Goal: Register for event/course

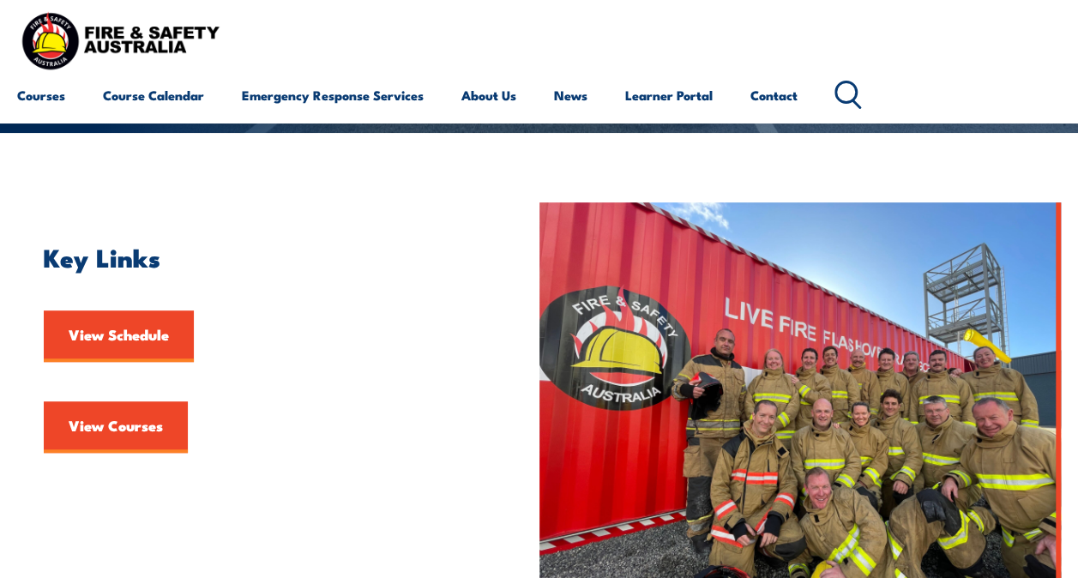
scroll to position [343, 0]
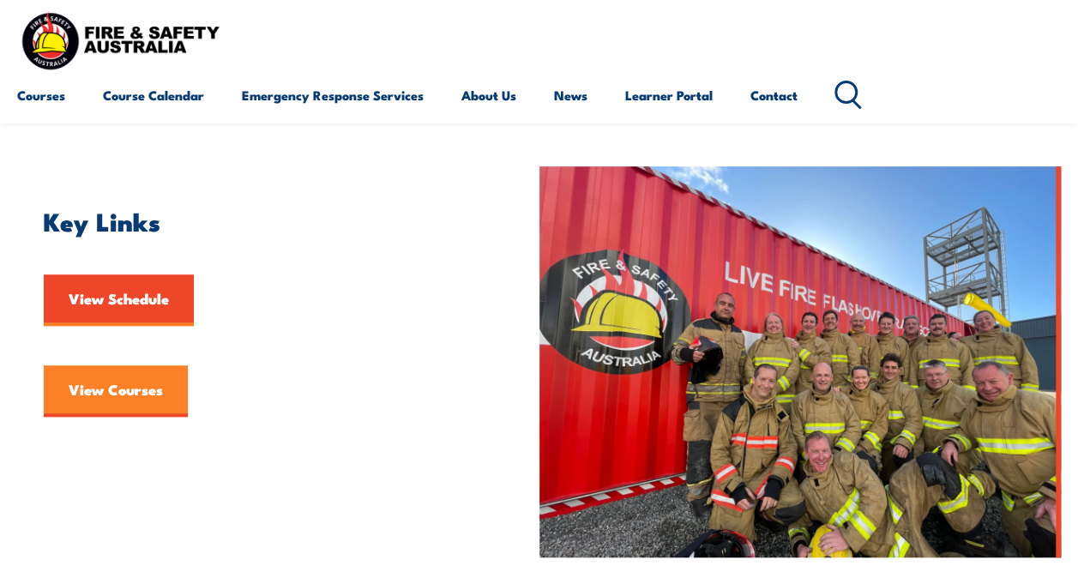
click at [119, 389] on link "View Courses" at bounding box center [116, 390] width 144 height 51
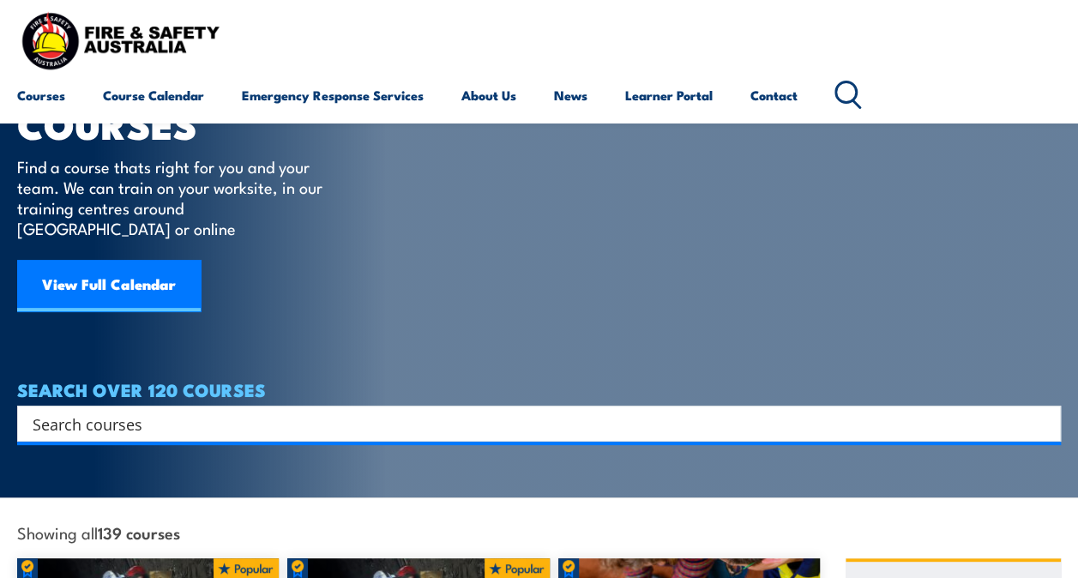
scroll to position [86, 0]
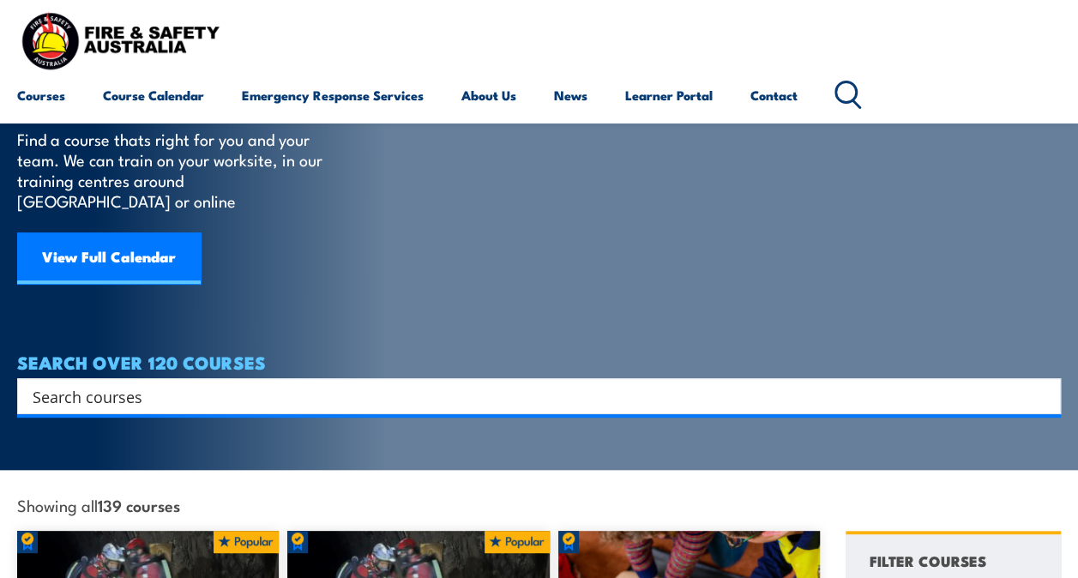
click at [196, 383] on input "Search input" at bounding box center [528, 396] width 990 height 26
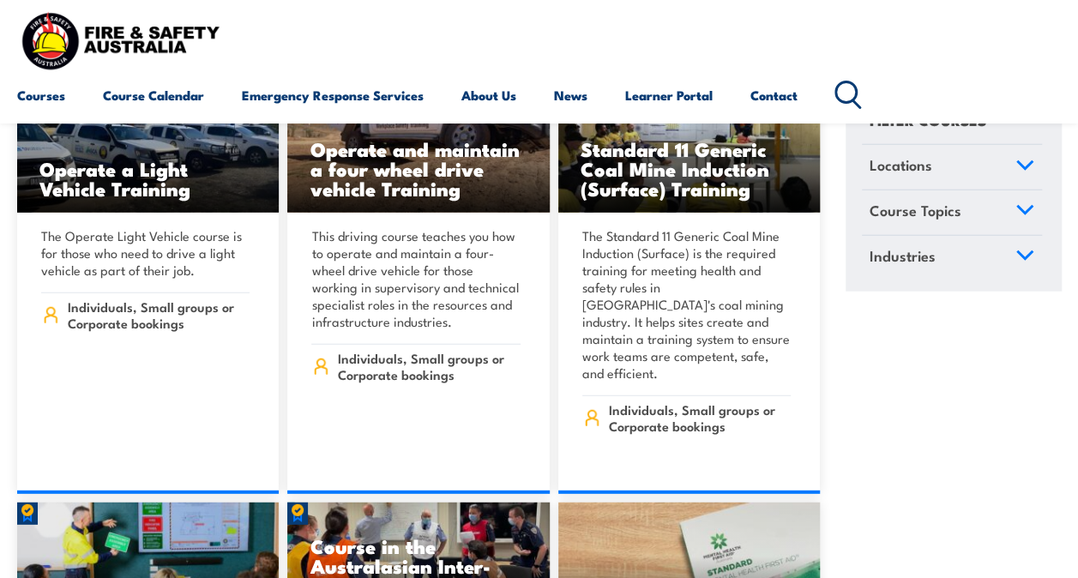
scroll to position [8403, 0]
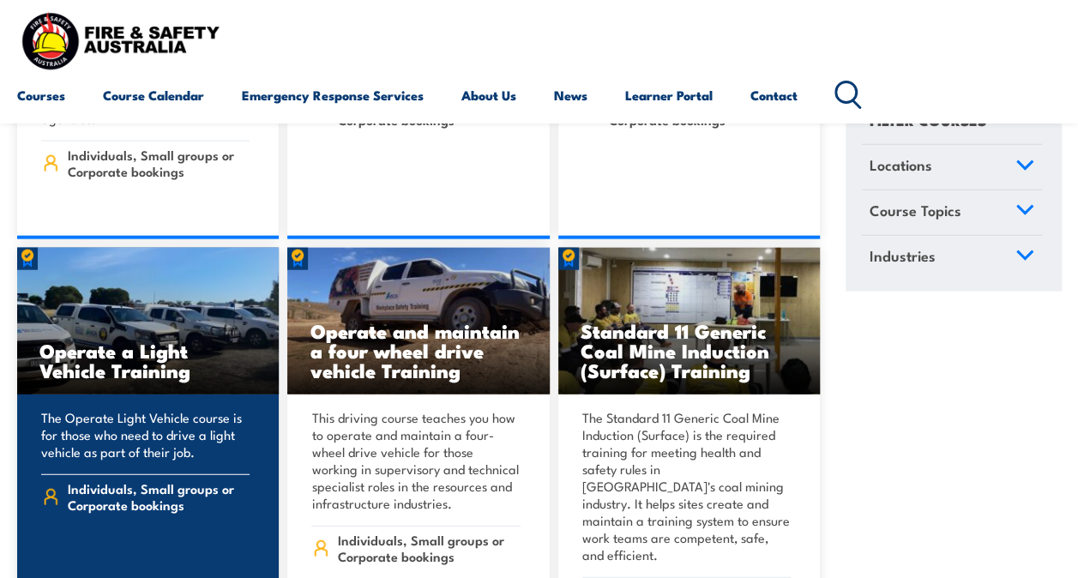
type input "fire extinguisher testing"
click at [159, 340] on h3 "Operate a Light Vehicle Training" at bounding box center [147, 359] width 217 height 39
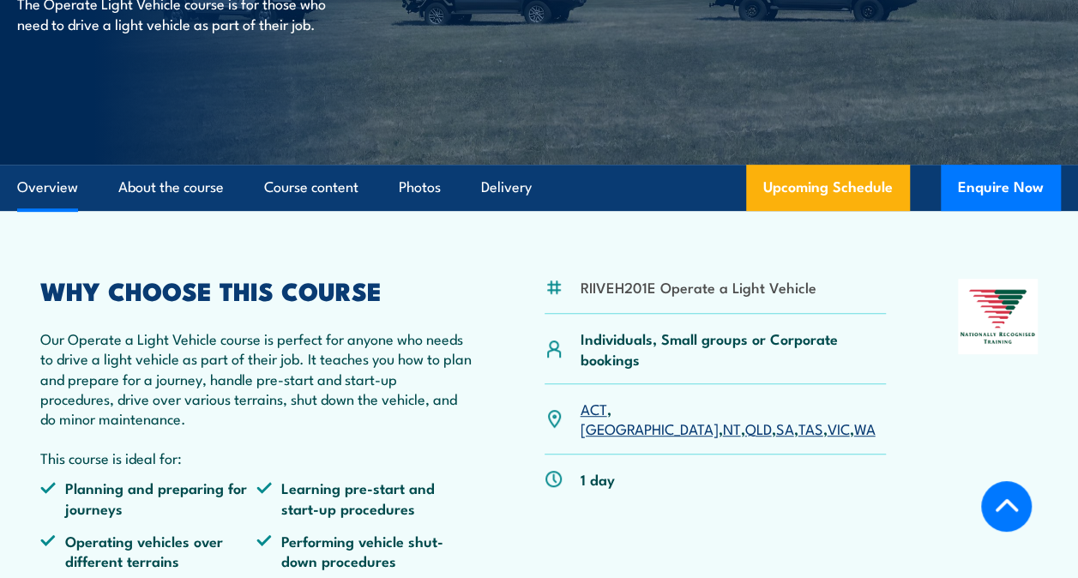
scroll to position [343, 0]
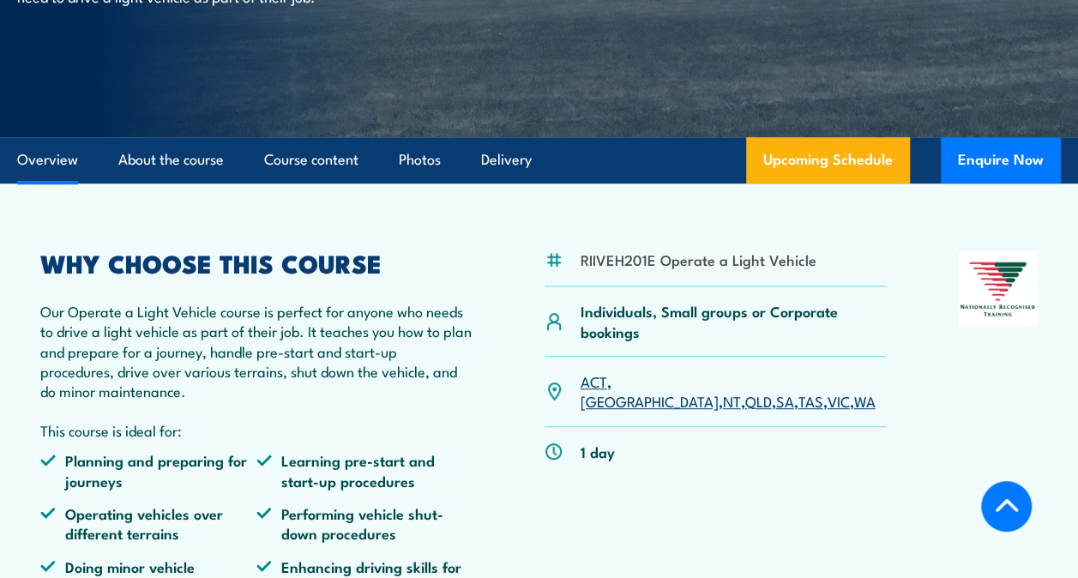
click at [744, 390] on link "QLD" at bounding box center [757, 400] width 27 height 21
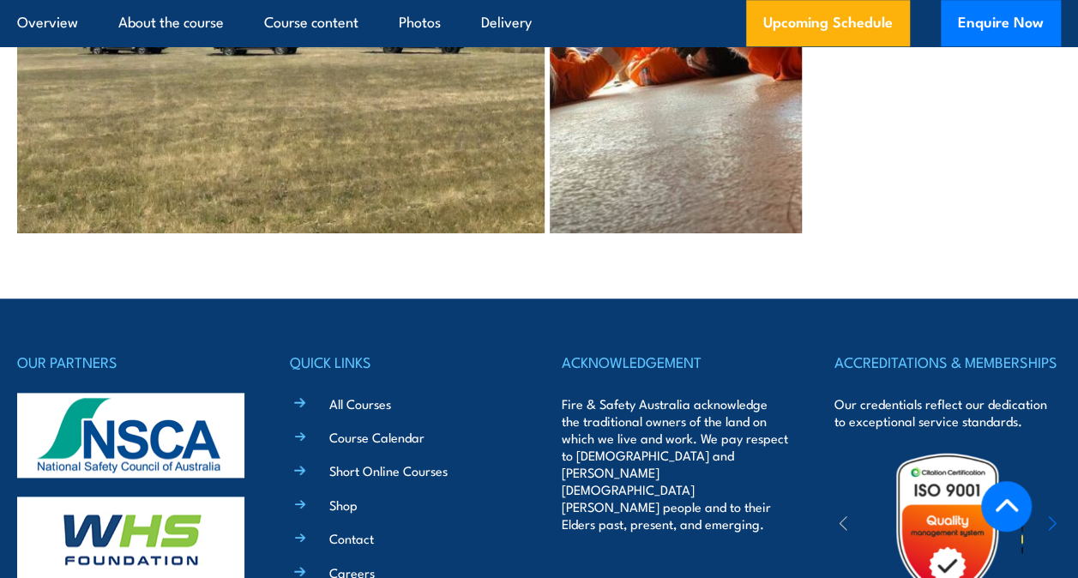
scroll to position [4198, 0]
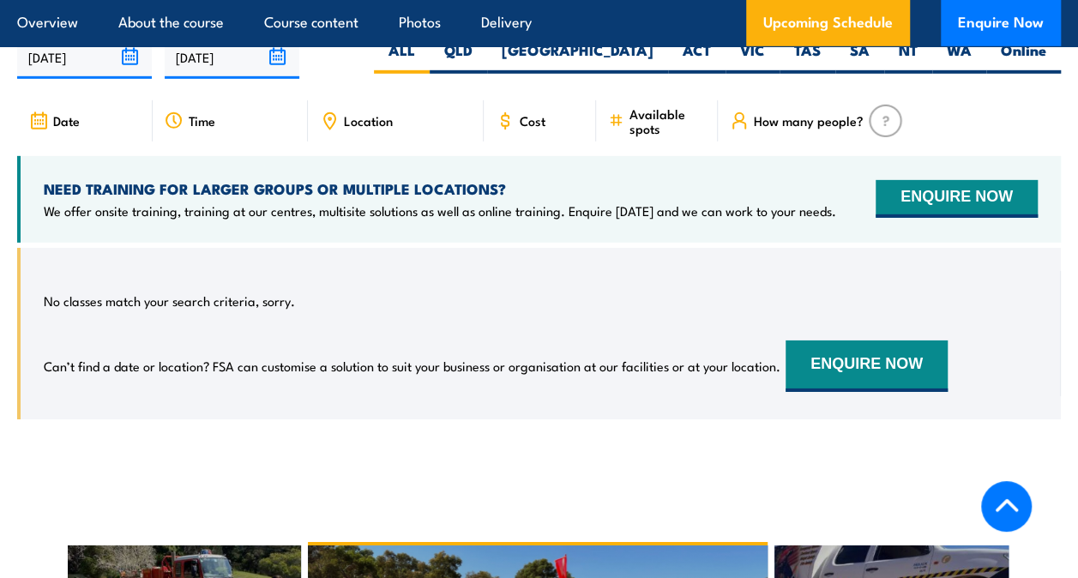
scroll to position [2658, 0]
